Goal: Use online tool/utility: Utilize a website feature to perform a specific function

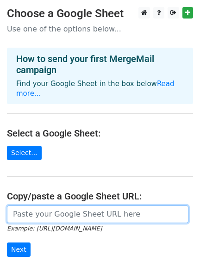
click at [66, 205] on input "url" at bounding box center [97, 214] width 181 height 18
click at [49, 205] on input "url" at bounding box center [97, 214] width 181 height 18
paste input "https://docs.google.com/spreadsheets/d/1uYPBPtqwUI0zaV03C8pfesWukJNlgnBw/edit?u…"
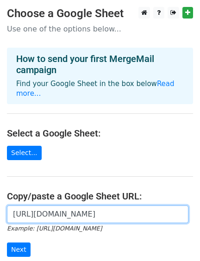
scroll to position [0, 339]
type input "https://docs.google.com/spreadsheets/d/1uYPBPtqwUI0zaV03C8pfesWukJNlgnBw/edit?u…"
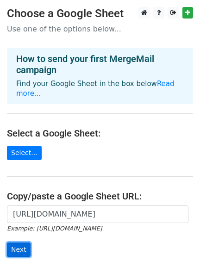
scroll to position [0, 0]
click at [23, 243] on input "Next" at bounding box center [19, 250] width 24 height 14
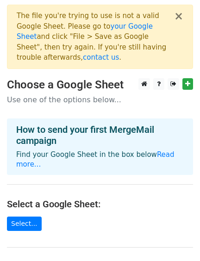
scroll to position [170, 0]
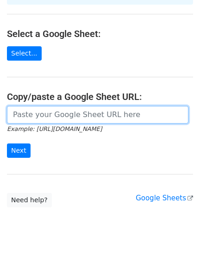
click at [51, 106] on input "url" at bounding box center [97, 115] width 181 height 18
paste input "[URL][DOMAIN_NAME]"
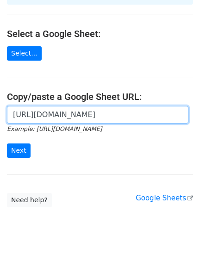
scroll to position [0, 206]
type input "[URL][DOMAIN_NAME]"
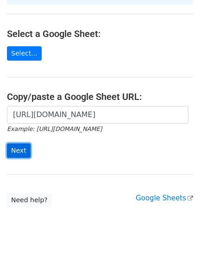
scroll to position [0, 0]
click at [19, 143] on input "Next" at bounding box center [19, 150] width 24 height 14
